Goal: Check status: Check status

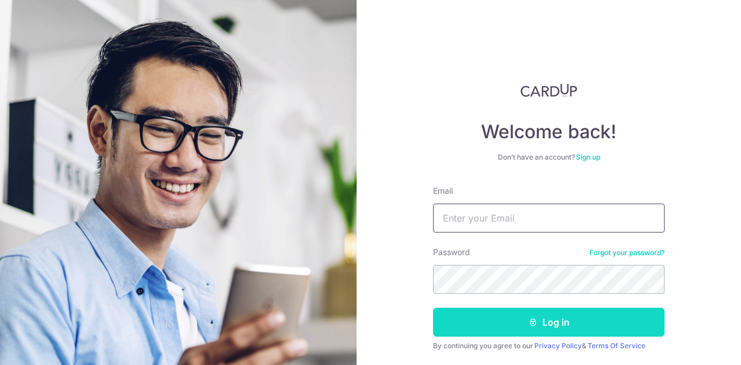
type input "[EMAIL_ADDRESS][DOMAIN_NAME]"
click at [472, 316] on button "Log in" at bounding box center [549, 322] width 232 height 29
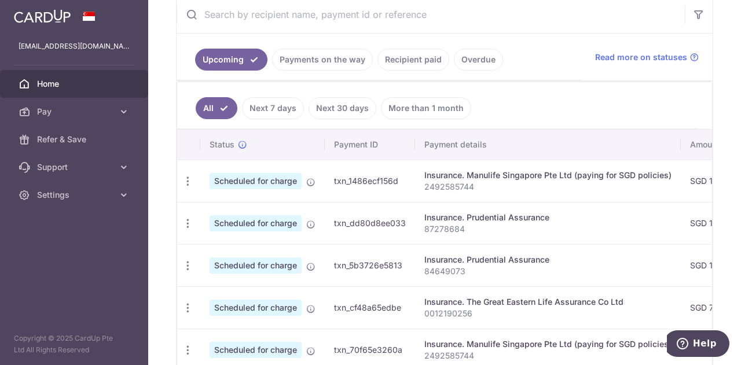
scroll to position [230, 0]
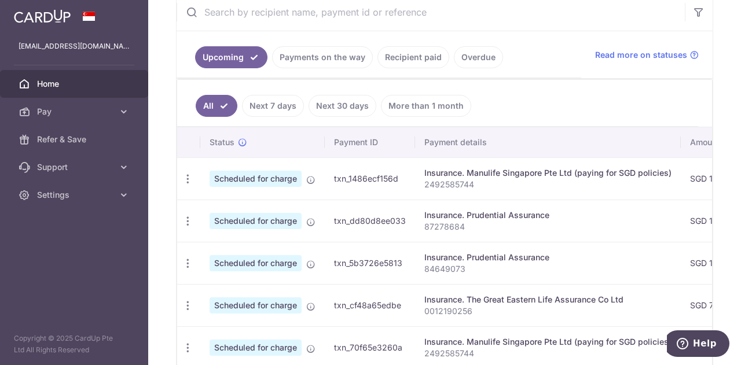
click at [270, 113] on link "Next 7 days" at bounding box center [273, 106] width 62 height 22
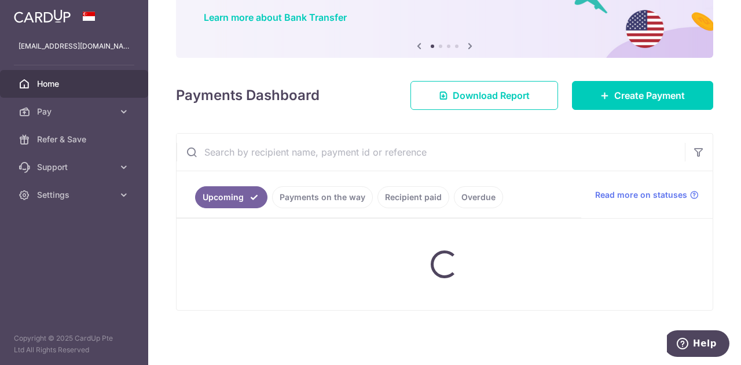
scroll to position [202, 0]
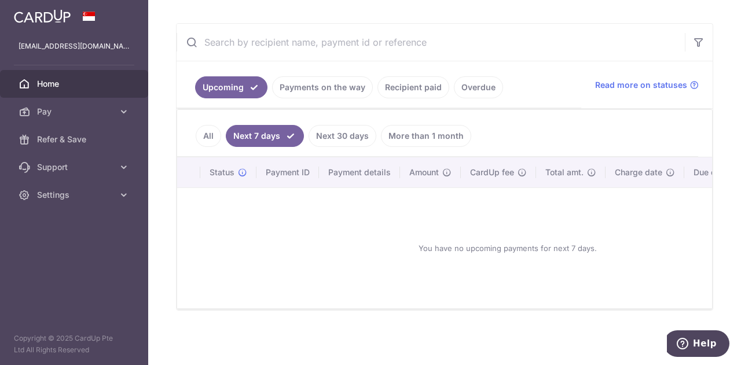
click at [322, 85] on link "Payments on the way" at bounding box center [322, 87] width 101 height 22
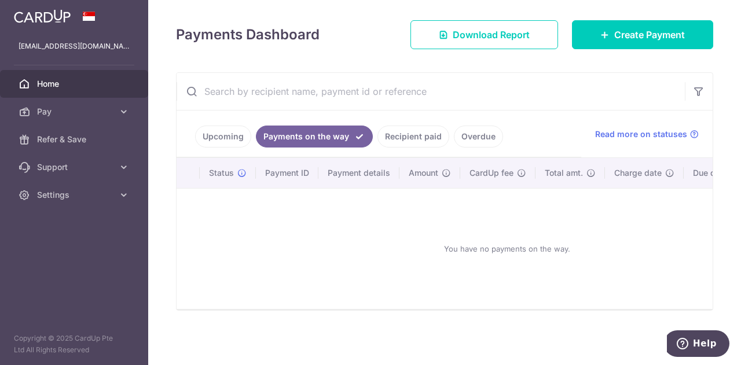
click at [388, 131] on link "Recipient paid" at bounding box center [413, 137] width 72 height 22
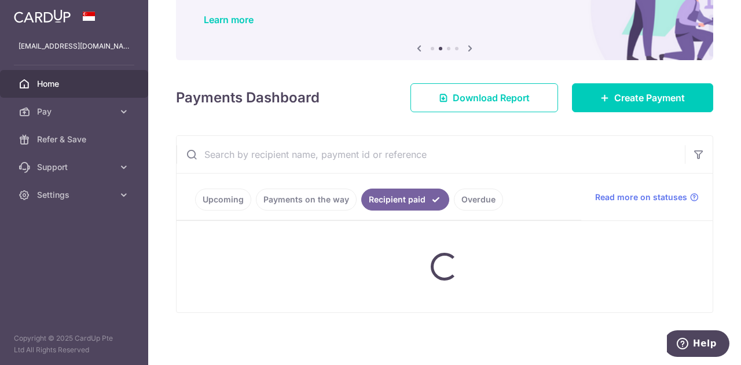
scroll to position [230, 0]
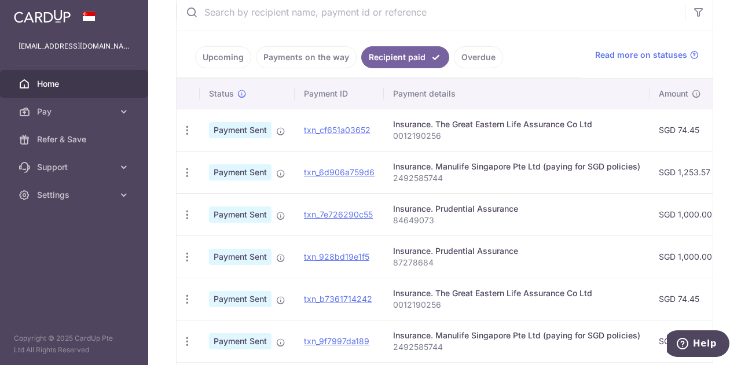
click at [504, 348] on p "2492585744" at bounding box center [516, 348] width 247 height 12
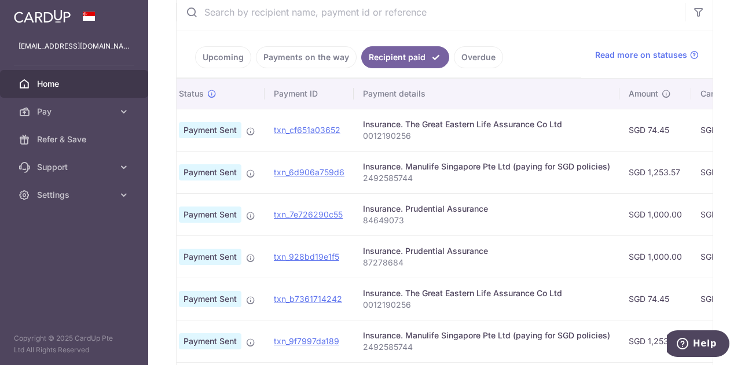
scroll to position [0, 0]
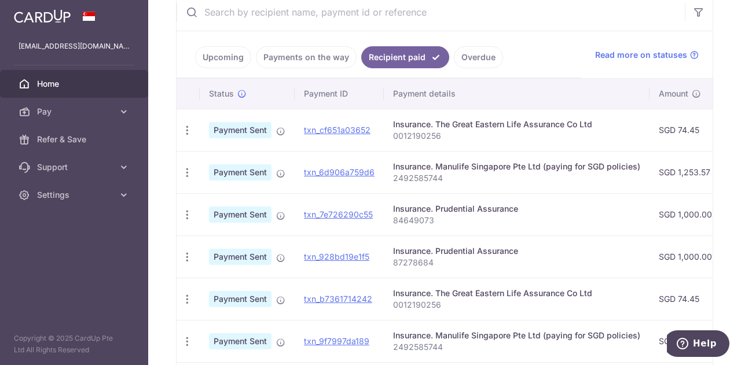
click at [592, 224] on td "Insurance. Prudential Assurance 84649073" at bounding box center [517, 214] width 266 height 42
click at [552, 257] on p "87278684" at bounding box center [516, 263] width 247 height 12
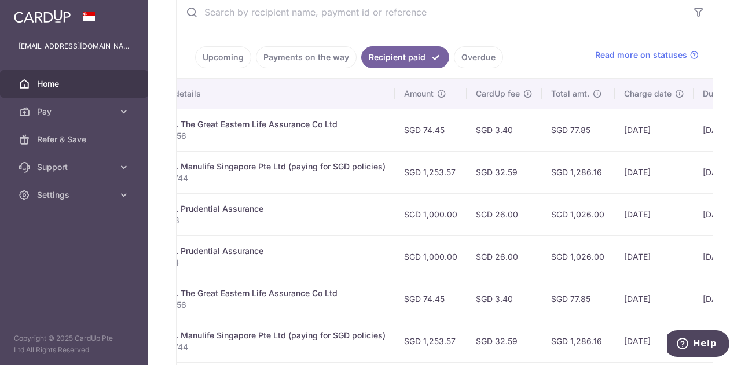
scroll to position [0, 278]
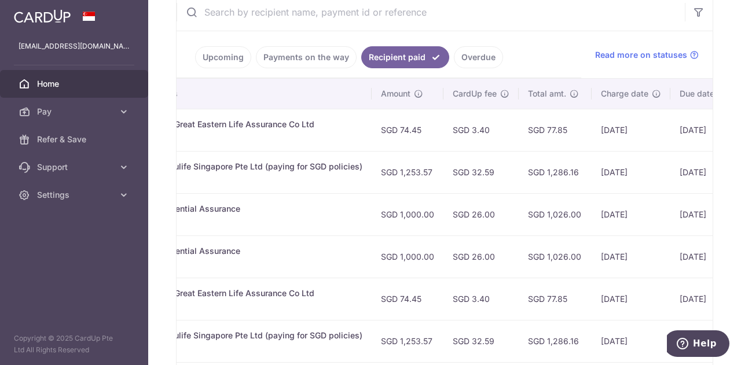
click at [211, 48] on link "Upcoming" at bounding box center [223, 57] width 56 height 22
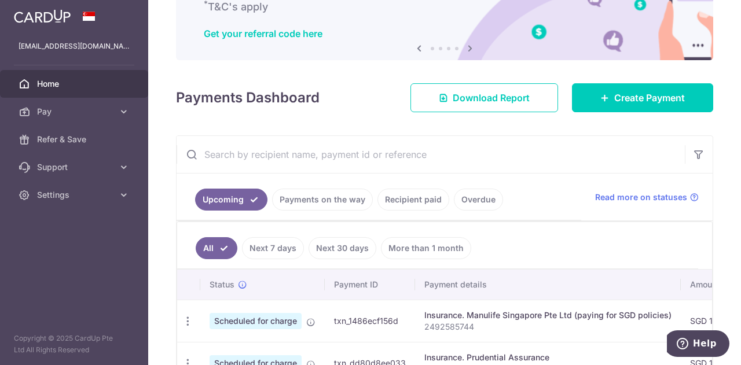
scroll to position [230, 0]
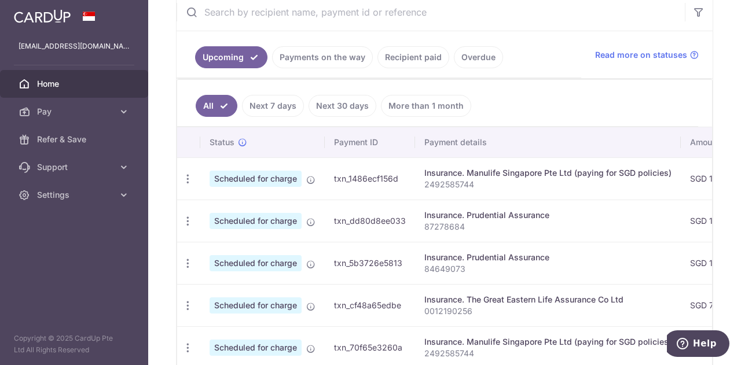
click at [629, 136] on th "Payment details" at bounding box center [548, 142] width 266 height 30
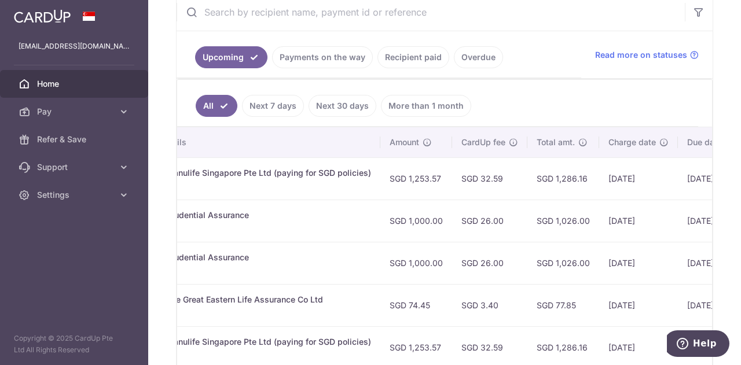
scroll to position [0, 301]
